Goal: Navigation & Orientation: Find specific page/section

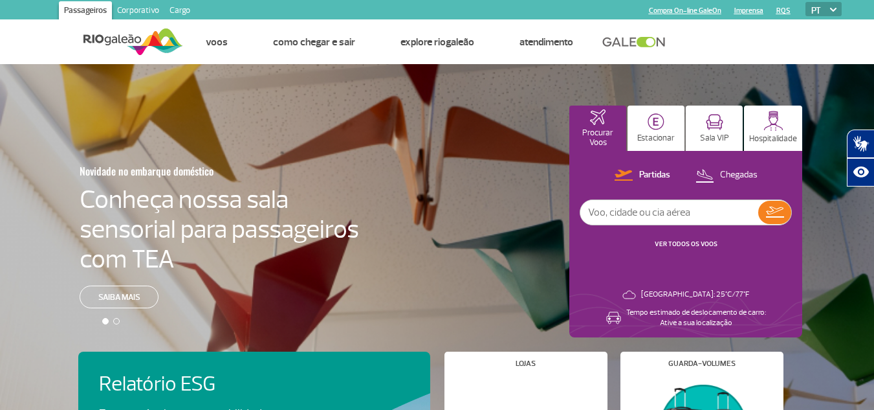
click at [144, 4] on link "Corporativo" at bounding box center [138, 11] width 52 height 21
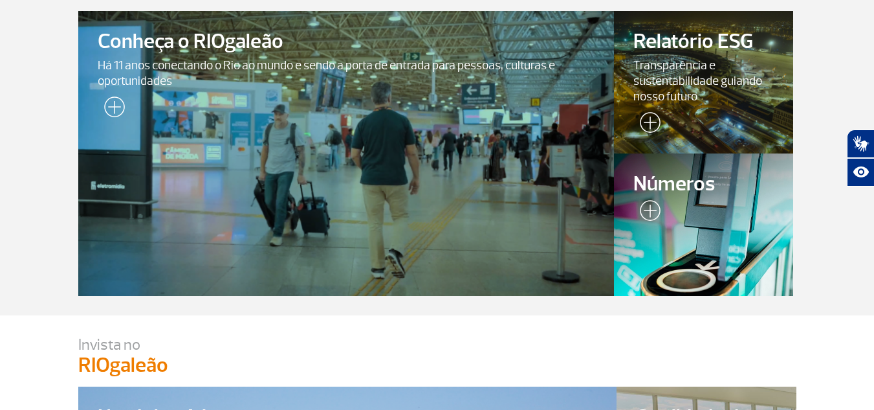
scroll to position [129, 0]
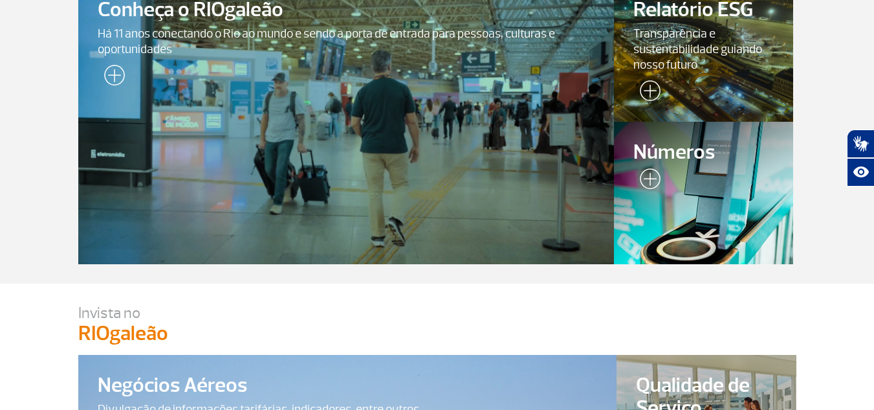
click at [431, 126] on div at bounding box center [345, 122] width 547 height 290
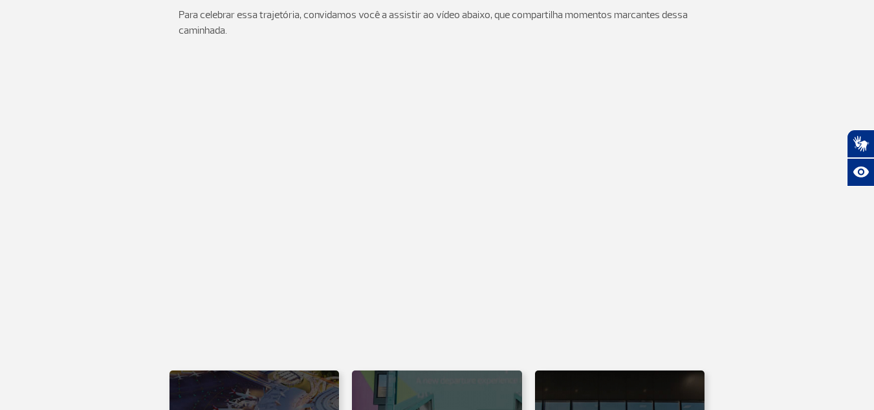
scroll to position [453, 0]
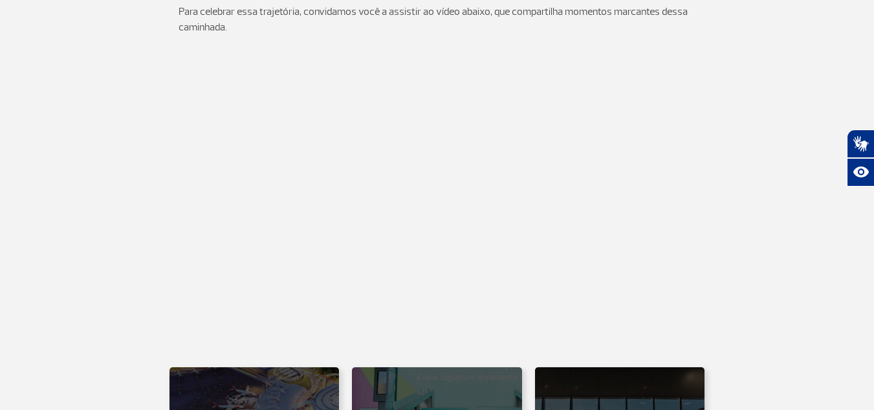
click at [133, 217] on app-iframe at bounding box center [437, 199] width 718 height 278
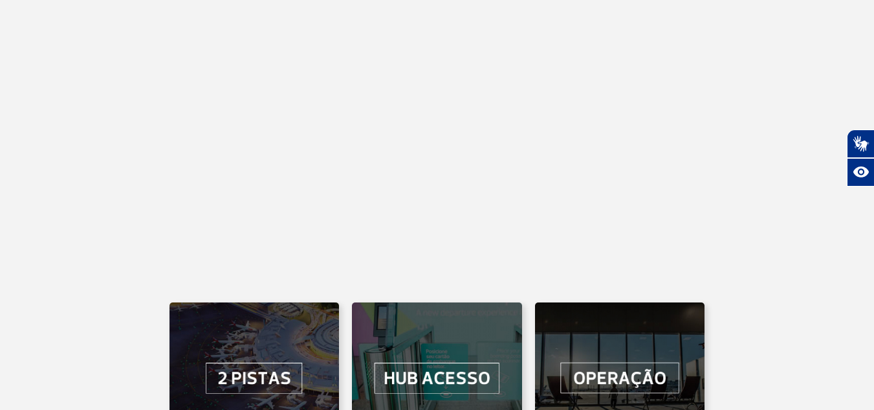
scroll to position [712, 0]
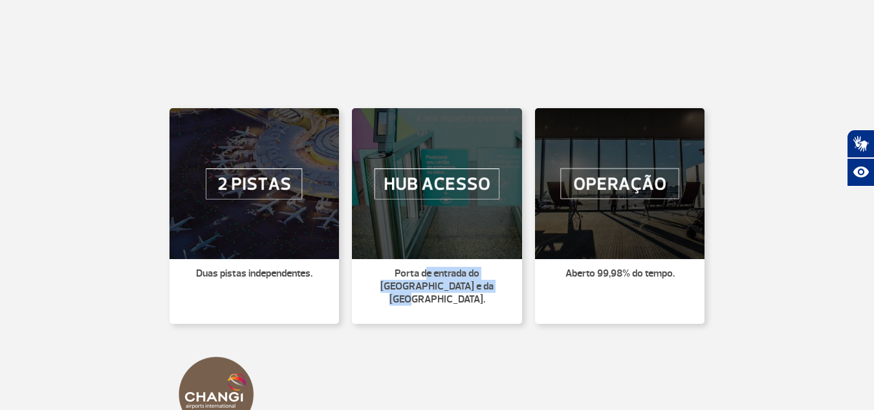
drag, startPoint x: 404, startPoint y: 279, endPoint x: 486, endPoint y: 302, distance: 84.6
click at [486, 302] on li "Porta de entrada do [GEOGRAPHIC_DATA] e da [GEOGRAPHIC_DATA]." at bounding box center [437, 291] width 170 height 65
click at [485, 297] on li "Porta de entrada do [GEOGRAPHIC_DATA] e da [GEOGRAPHIC_DATA]." at bounding box center [437, 291] width 170 height 65
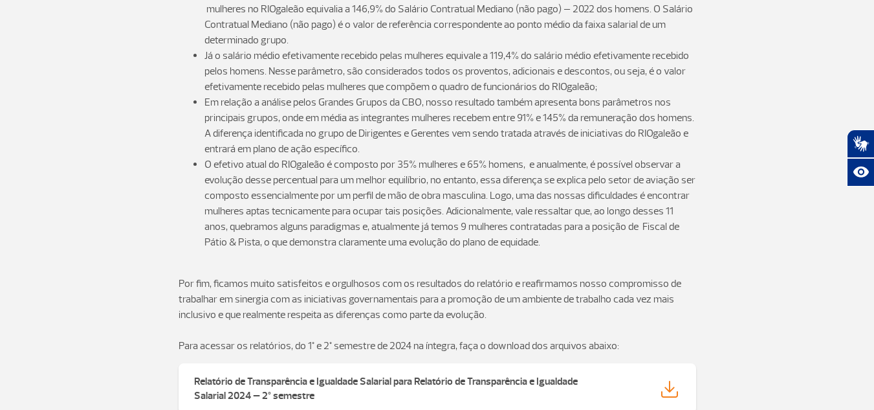
scroll to position [1826, 0]
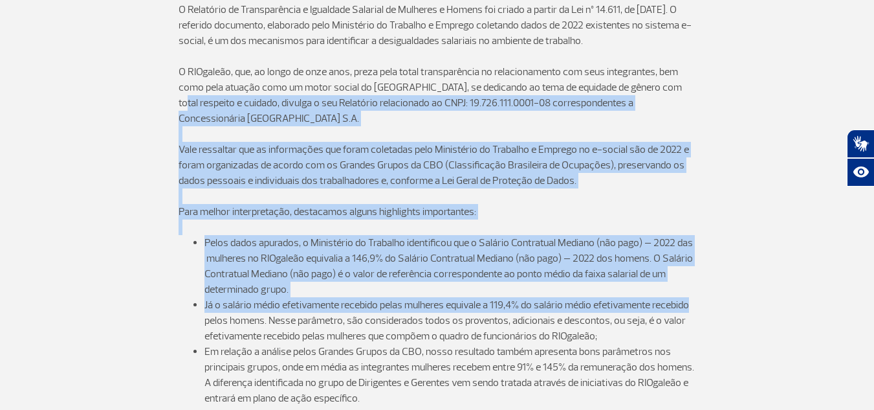
drag, startPoint x: 873, startPoint y: 276, endPoint x: 844, endPoint y: 89, distance: 190.0
click at [759, 193] on div "O Relatório de Transparência e Igualdade Salarial de Mulheres e Homens foi cria…" at bounding box center [437, 294] width 718 height 616
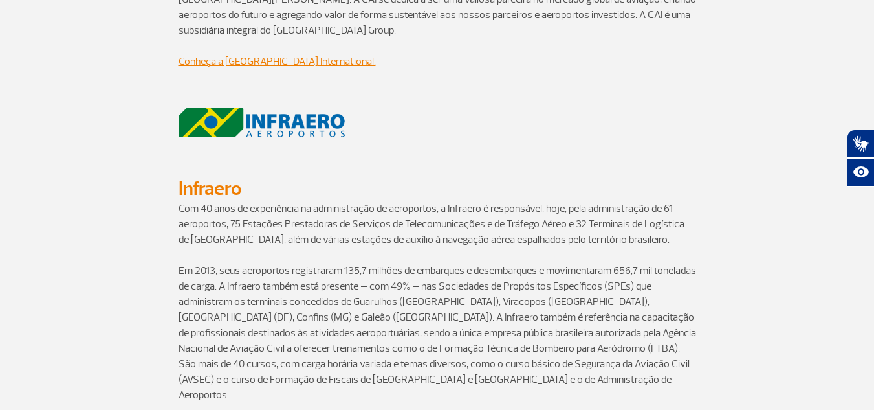
scroll to position [0, 0]
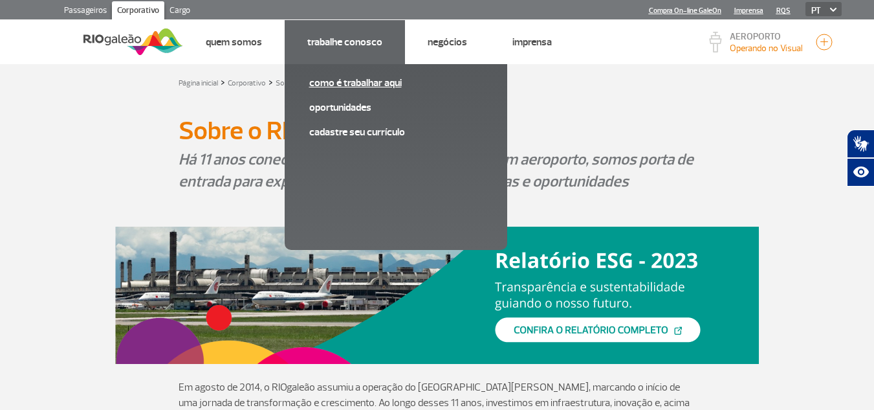
click at [350, 87] on link "Como é trabalhar aqui" at bounding box center [395, 83] width 173 height 14
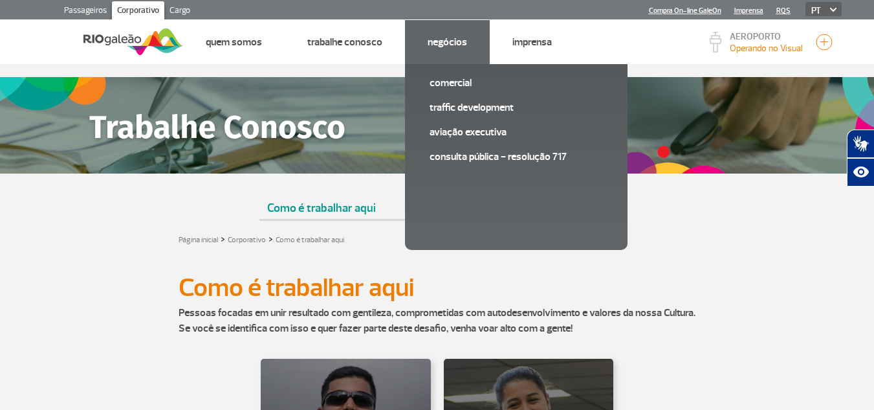
click at [441, 44] on link "Negócios" at bounding box center [447, 42] width 39 height 13
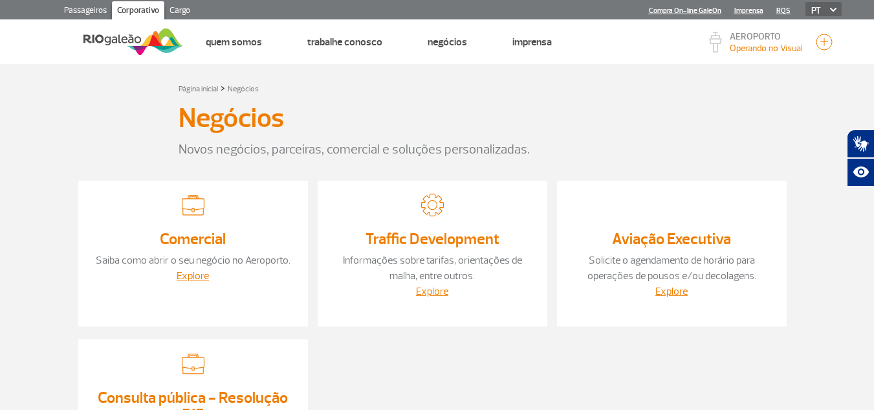
click at [113, 25] on div at bounding box center [118, 41] width 129 height 45
drag, startPoint x: 175, startPoint y: 7, endPoint x: 171, endPoint y: 38, distance: 30.7
click at [175, 8] on link "Cargo" at bounding box center [179, 11] width 31 height 21
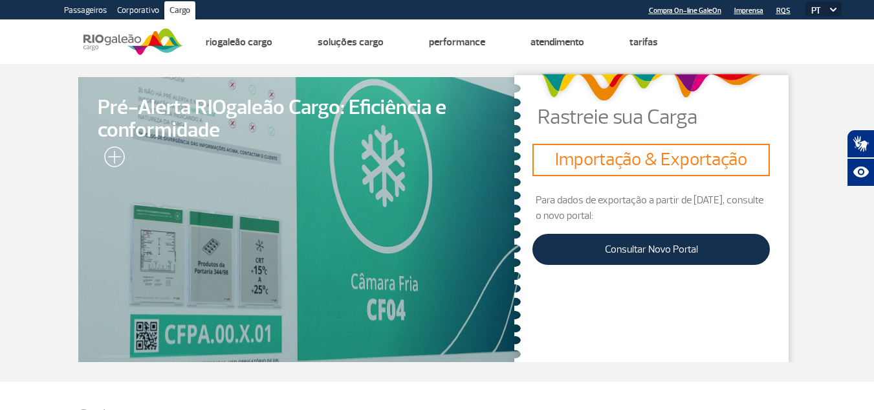
click at [70, 7] on link "Passageiros" at bounding box center [85, 11] width 53 height 21
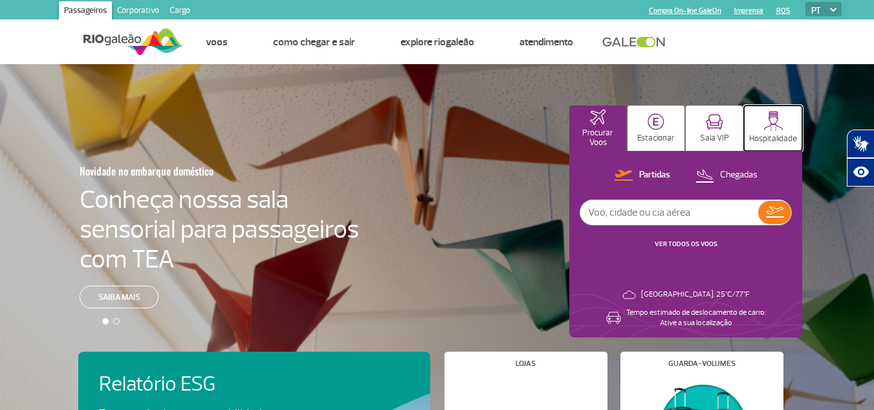
click at [787, 135] on p "Hospitalidade" at bounding box center [773, 139] width 48 height 10
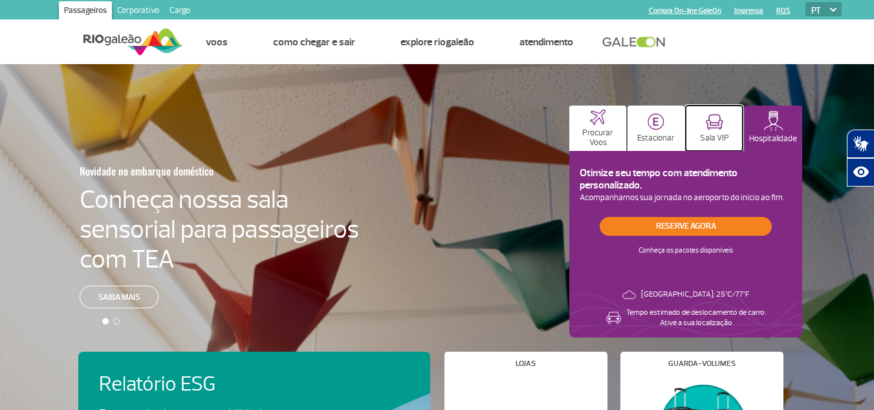
drag, startPoint x: 720, startPoint y: 137, endPoint x: 727, endPoint y: 182, distance: 45.2
click at [720, 137] on p "Sala VIP" at bounding box center [714, 138] width 29 height 10
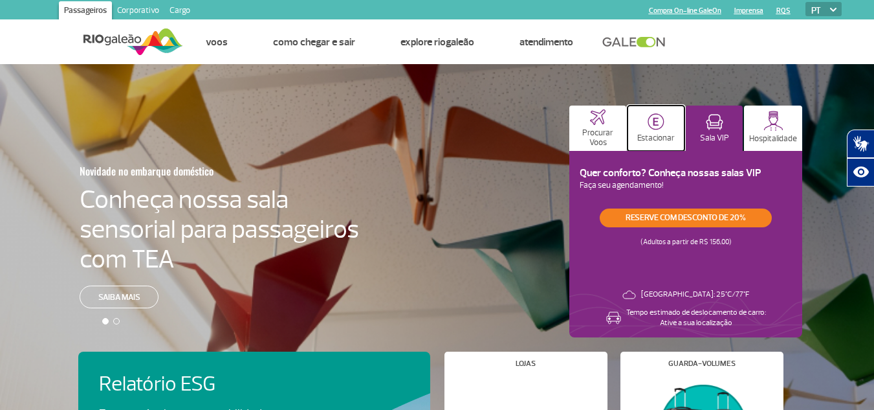
click at [676, 131] on button "Estacionar" at bounding box center [656, 127] width 57 height 45
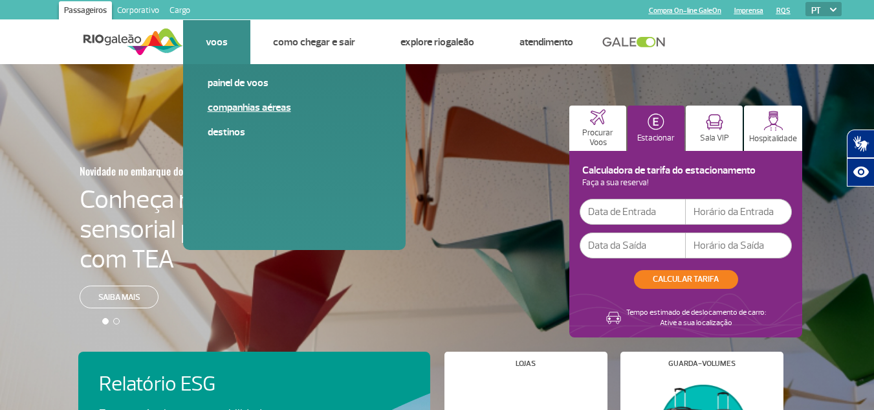
click at [247, 107] on link "Companhias Aéreas" at bounding box center [294, 107] width 173 height 14
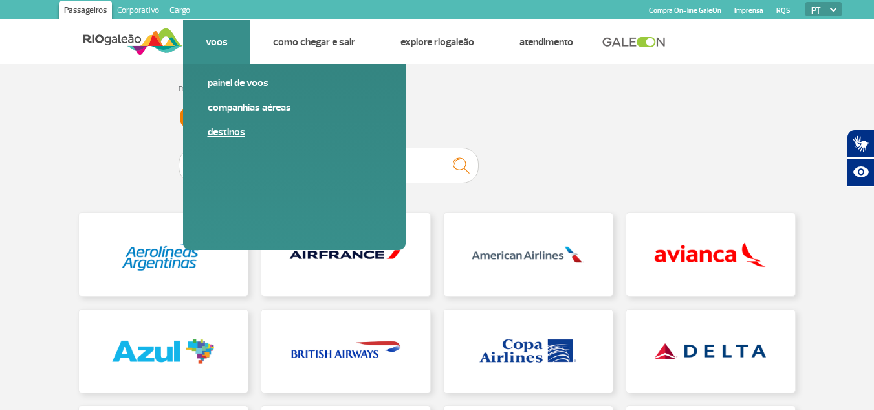
click at [226, 135] on link "Destinos" at bounding box center [294, 132] width 173 height 14
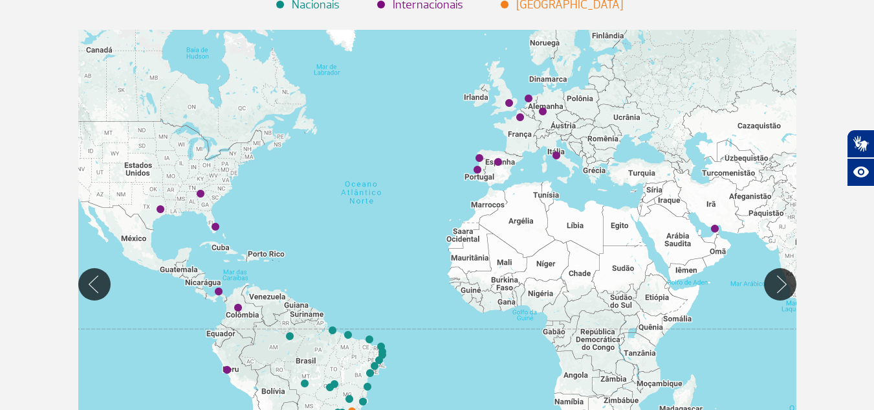
scroll to position [164, 0]
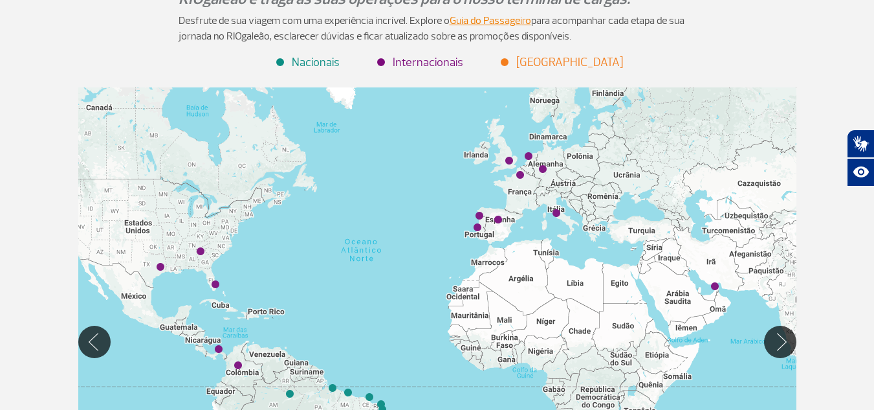
click at [312, 65] on li "Nacionais" at bounding box center [309, 62] width 62 height 17
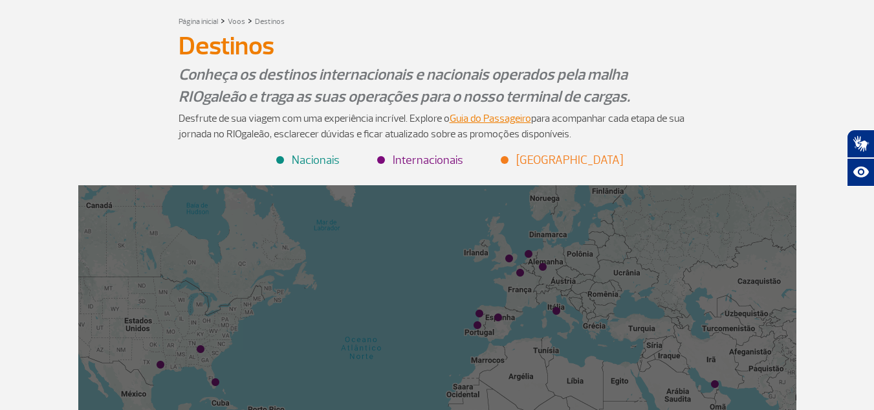
scroll to position [0, 0]
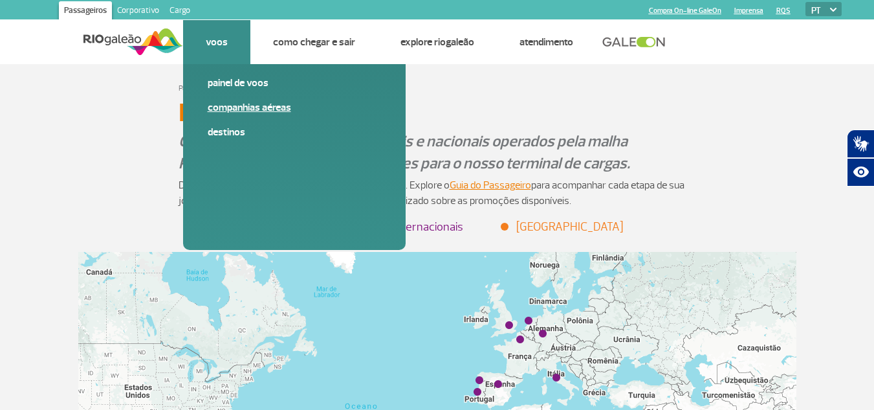
drag, startPoint x: 245, startPoint y: 80, endPoint x: 250, endPoint y: 100, distance: 20.9
click at [245, 80] on link "Painel de voos" at bounding box center [294, 83] width 173 height 14
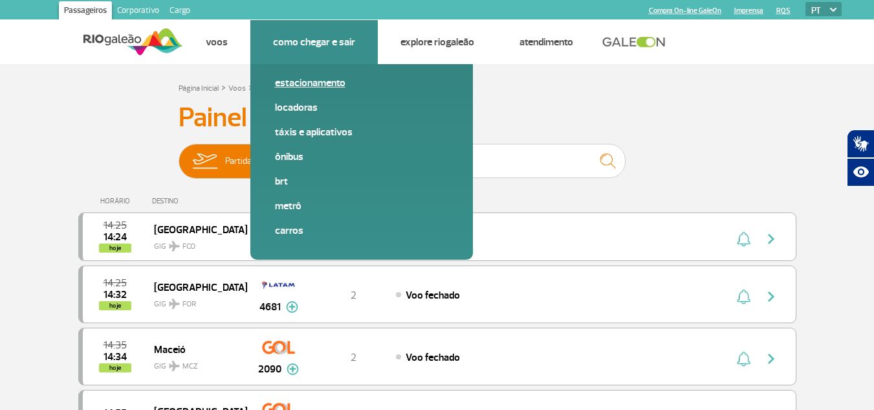
click at [316, 85] on link "Estacionamento" at bounding box center [361, 83] width 173 height 14
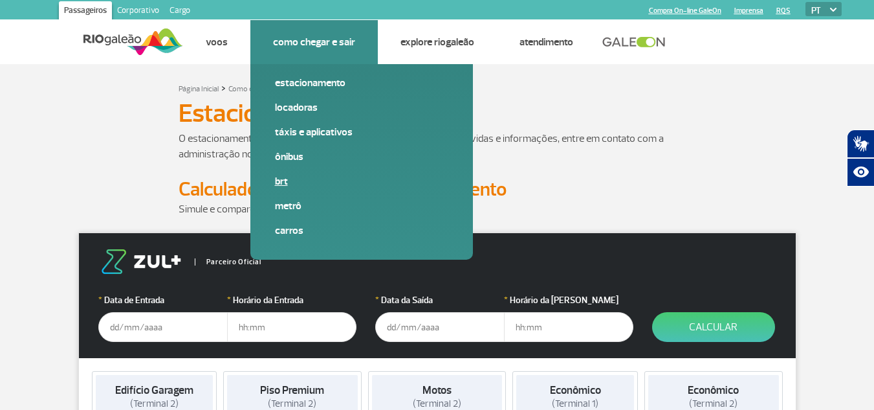
click at [287, 179] on link "BRT" at bounding box center [361, 181] width 173 height 14
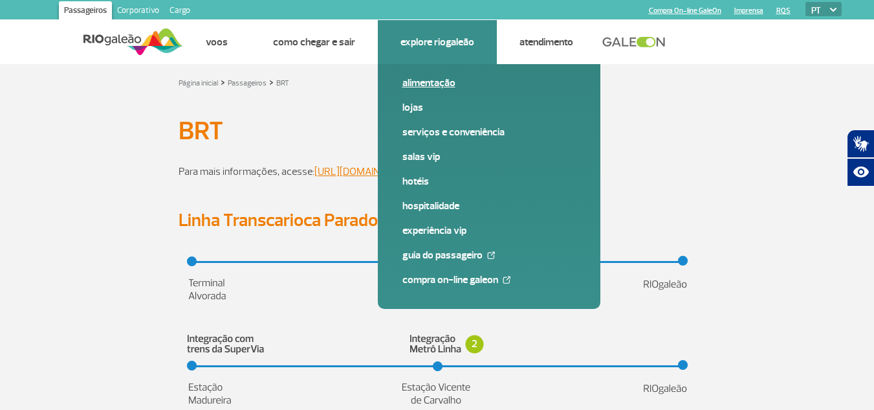
click at [419, 85] on link "Alimentação" at bounding box center [488, 83] width 173 height 14
click at [420, 159] on link "Salas VIP" at bounding box center [488, 156] width 173 height 14
click at [424, 176] on link "Hotéis" at bounding box center [488, 181] width 173 height 14
click at [440, 206] on link "Hospitalidade" at bounding box center [488, 206] width 173 height 14
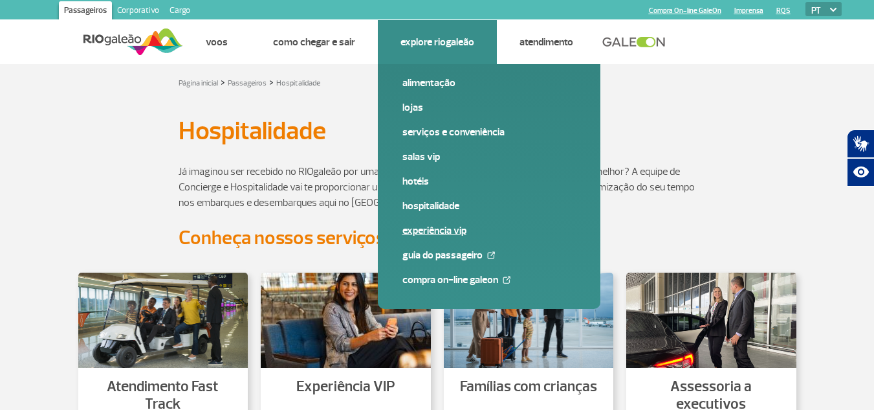
click at [445, 227] on link "Experiência VIP" at bounding box center [488, 230] width 173 height 14
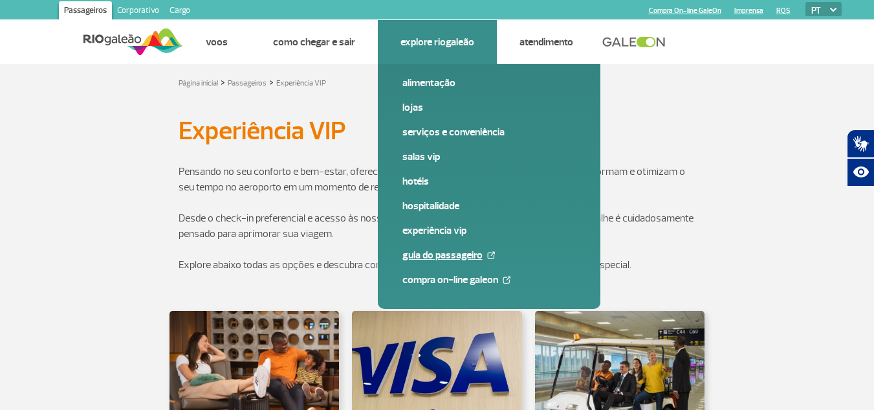
click at [455, 249] on link "Guia do Passageiro" at bounding box center [488, 255] width 173 height 14
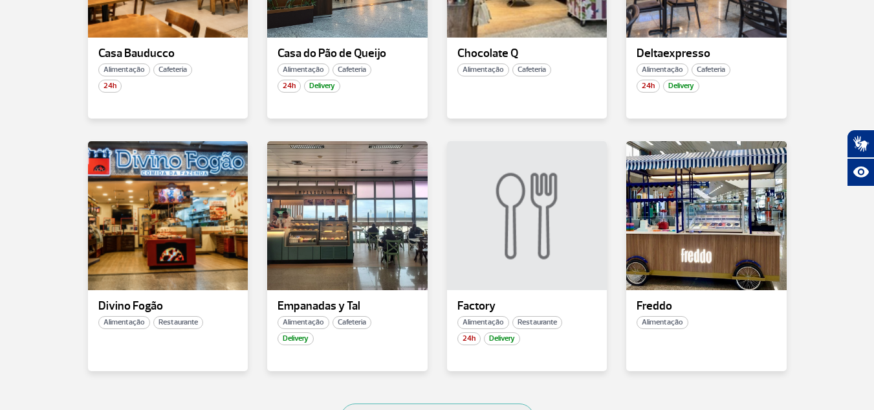
scroll to position [846, 0]
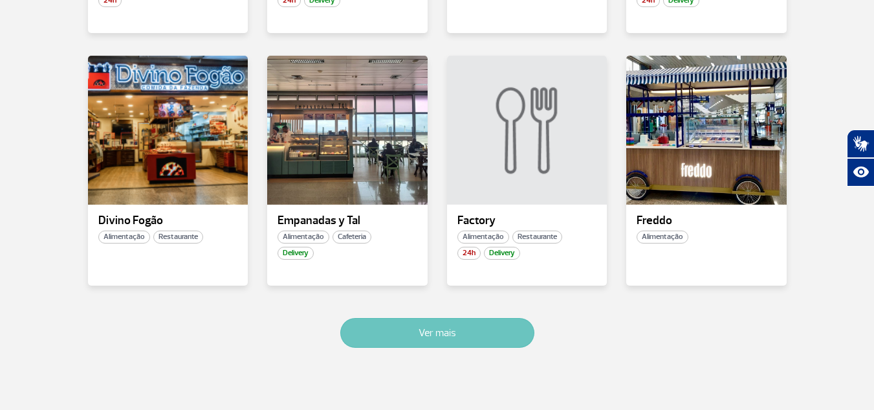
drag, startPoint x: 451, startPoint y: 333, endPoint x: 498, endPoint y: 347, distance: 49.1
click at [452, 333] on button "Ver mais" at bounding box center [437, 333] width 194 height 30
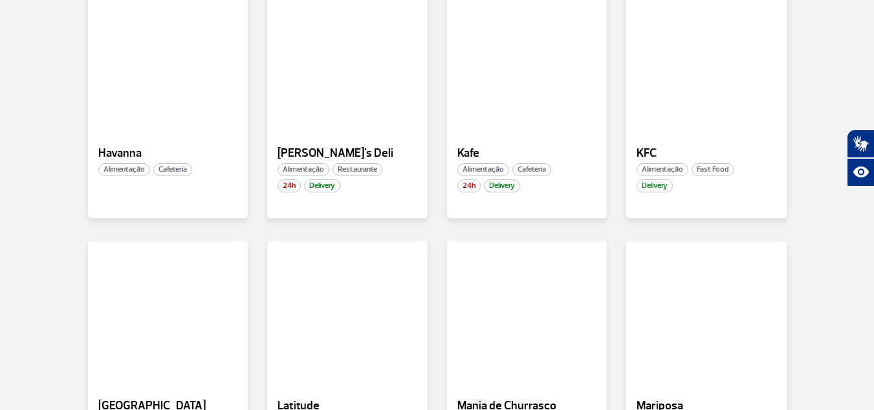
scroll to position [1605, 0]
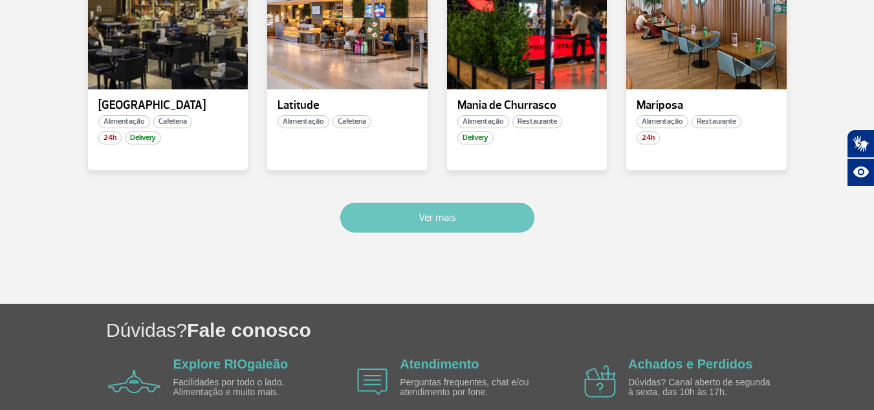
click at [498, 221] on button "Ver mais" at bounding box center [437, 218] width 194 height 30
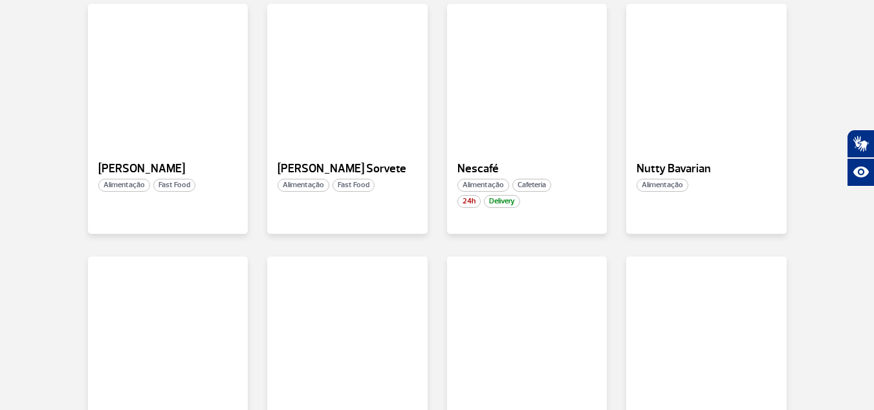
scroll to position [1909, 0]
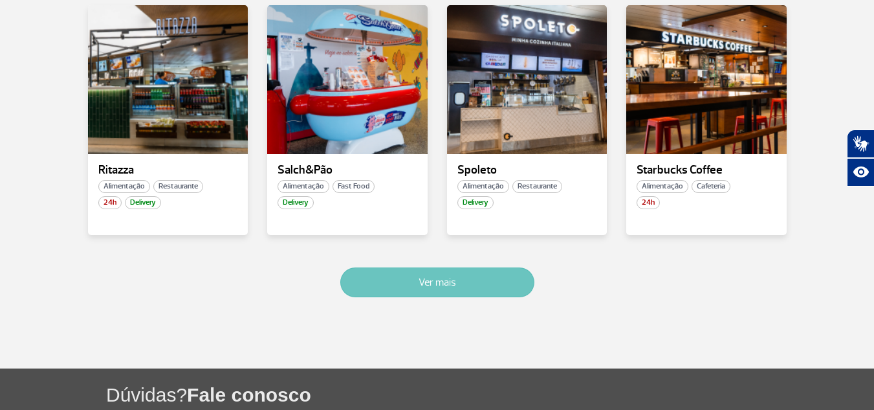
click at [406, 289] on button "Ver mais" at bounding box center [437, 282] width 194 height 30
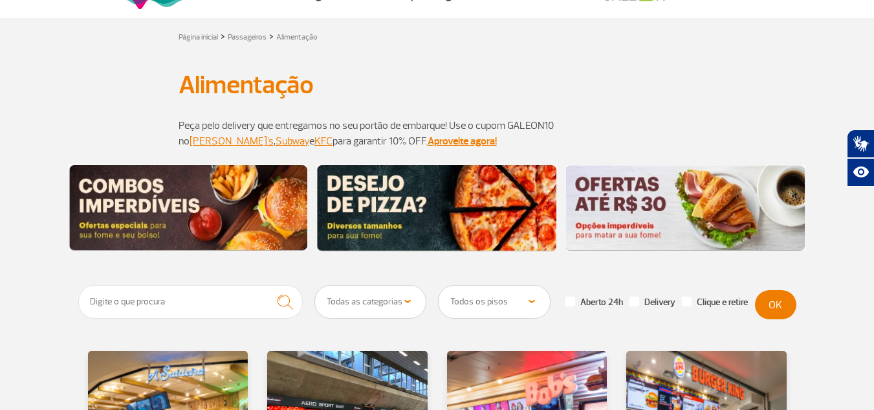
scroll to position [0, 0]
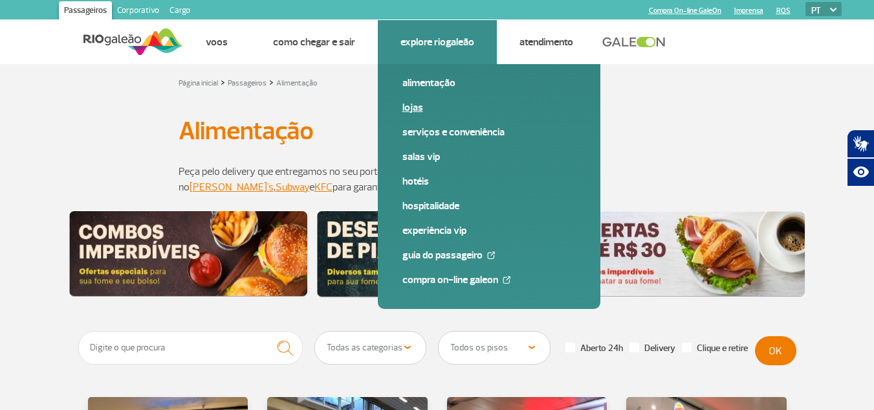
click at [417, 108] on link "Lojas" at bounding box center [488, 107] width 173 height 14
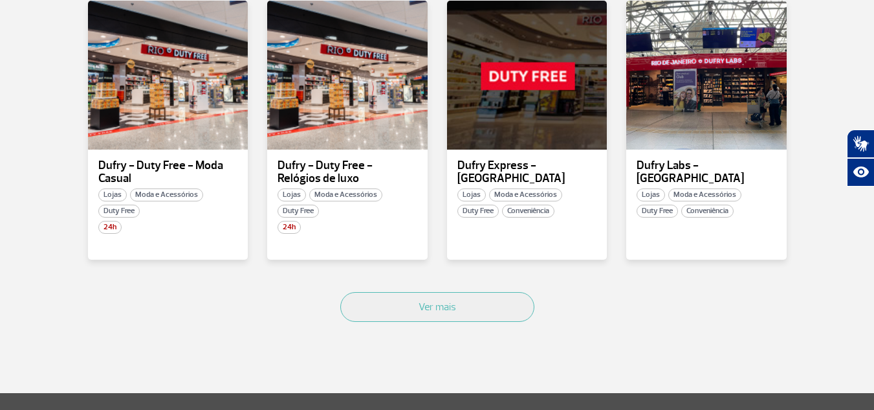
scroll to position [906, 0]
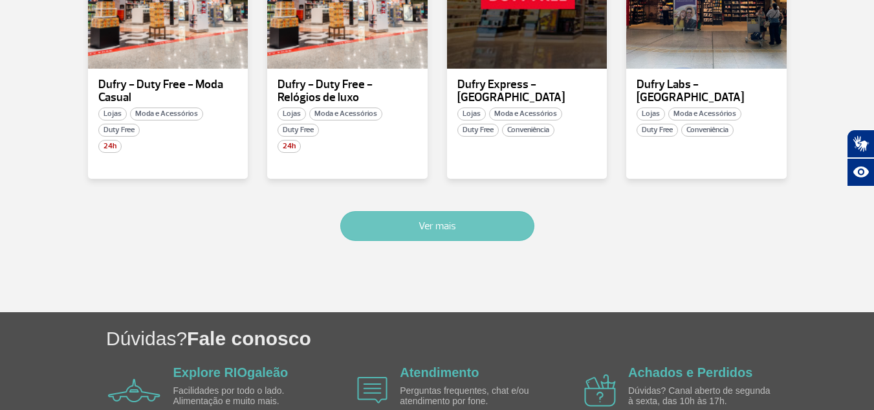
click at [470, 223] on button "Ver mais" at bounding box center [437, 226] width 194 height 30
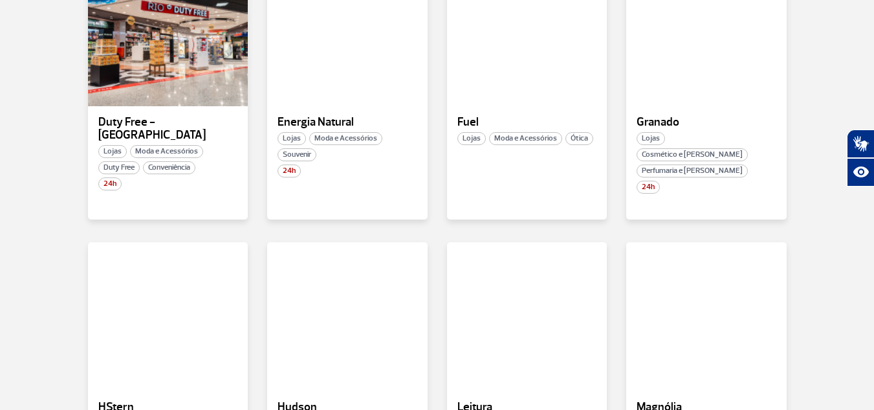
scroll to position [1336, 0]
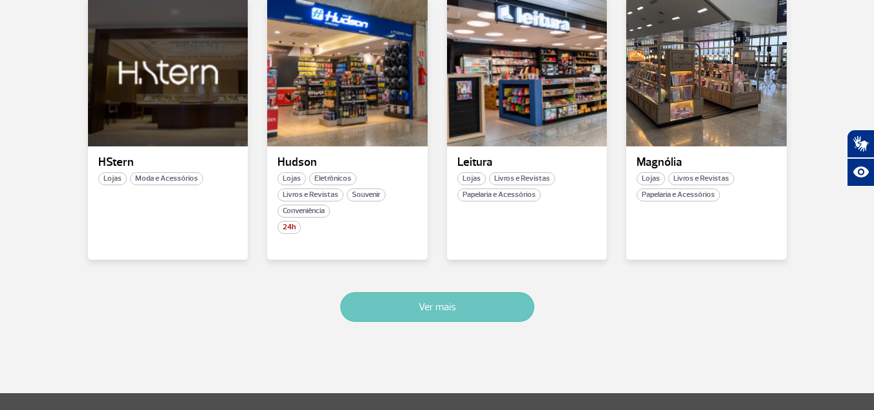
click at [439, 292] on button "Ver mais" at bounding box center [437, 307] width 194 height 30
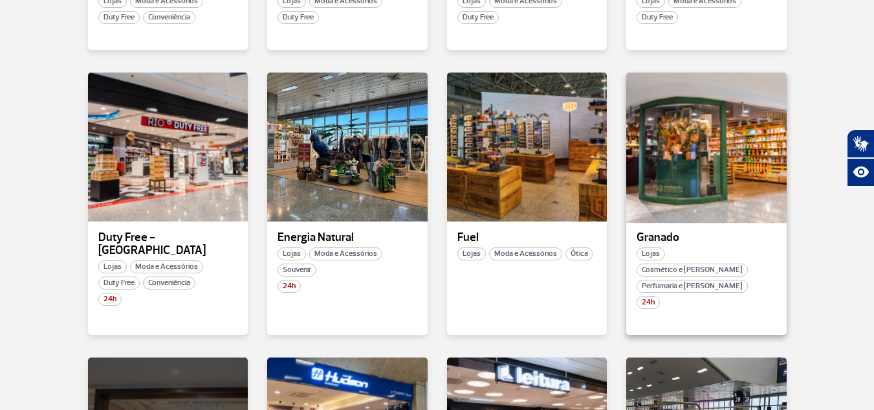
scroll to position [1142, 0]
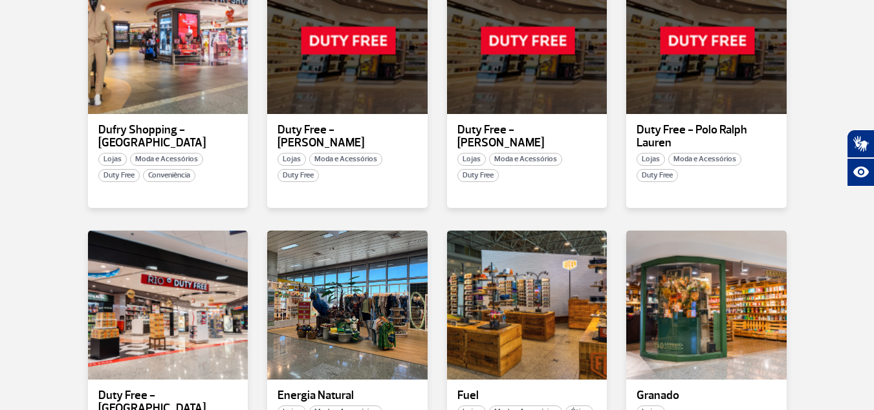
drag, startPoint x: 774, startPoint y: 175, endPoint x: 14, endPoint y: 136, distance: 761.9
click at [14, 136] on section "Todas as categorias Cosmético e Beleza Eletrônicos Livros e Revistas Moda e Ace…" at bounding box center [437, 217] width 874 height 2266
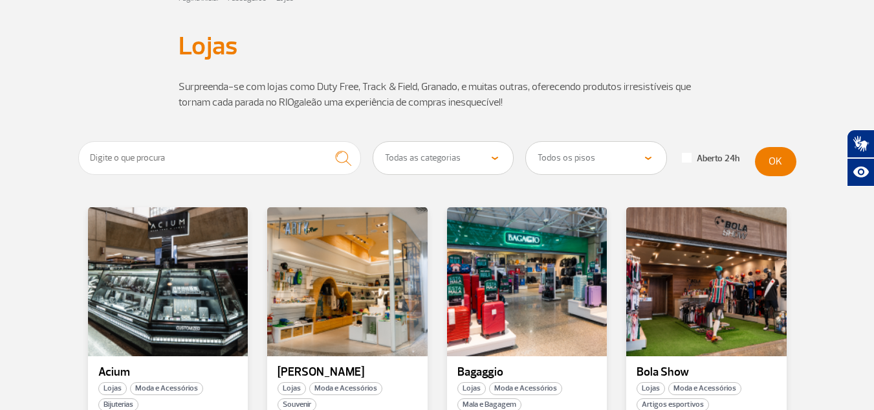
scroll to position [0, 0]
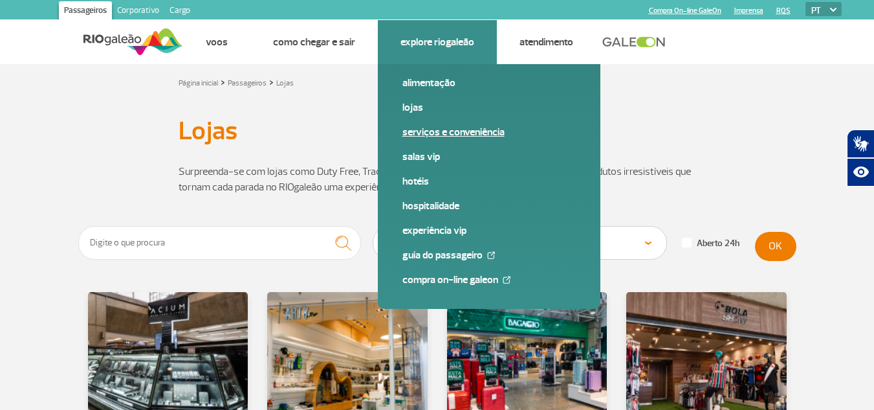
click at [426, 131] on link "Serviços e Conveniência" at bounding box center [488, 132] width 173 height 14
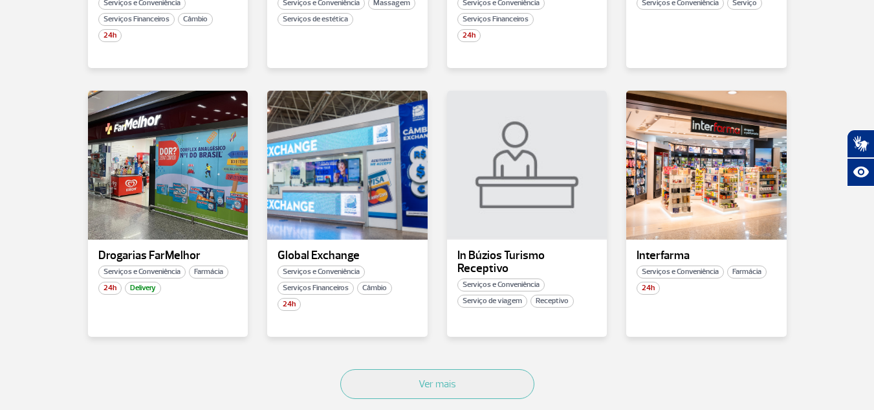
scroll to position [776, 0]
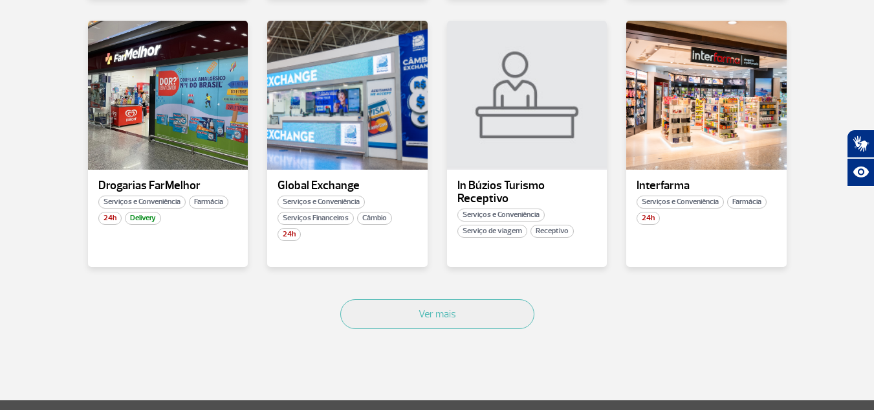
drag, startPoint x: 446, startPoint y: 309, endPoint x: 551, endPoint y: 336, distance: 107.8
click at [447, 309] on button "Ver mais" at bounding box center [437, 314] width 194 height 30
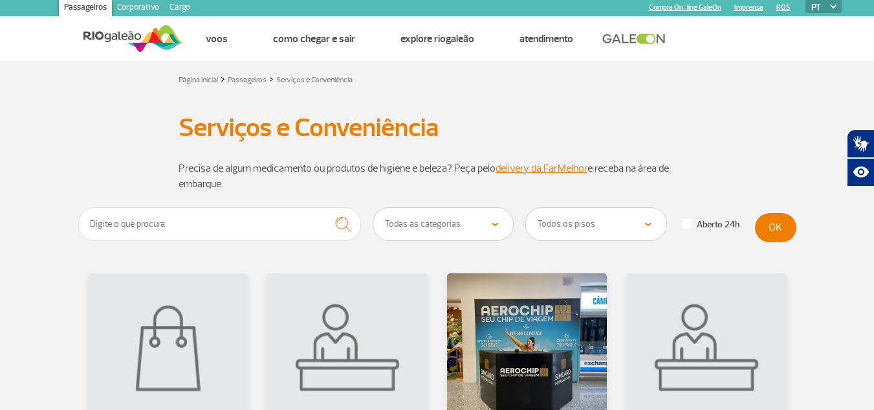
scroll to position [0, 0]
